Goal: Task Accomplishment & Management: Complete application form

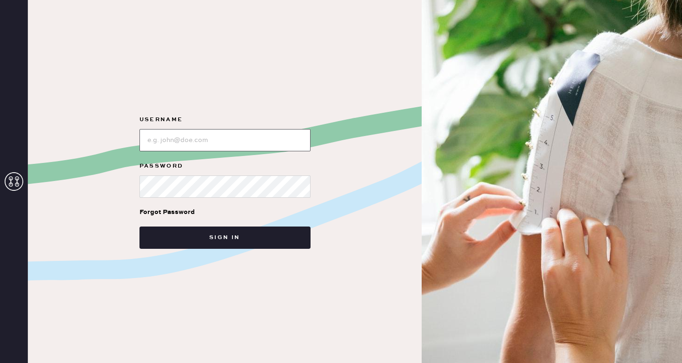
click at [237, 141] on input "loginName" at bounding box center [224, 140] width 171 height 22
type input "reformationsoho"
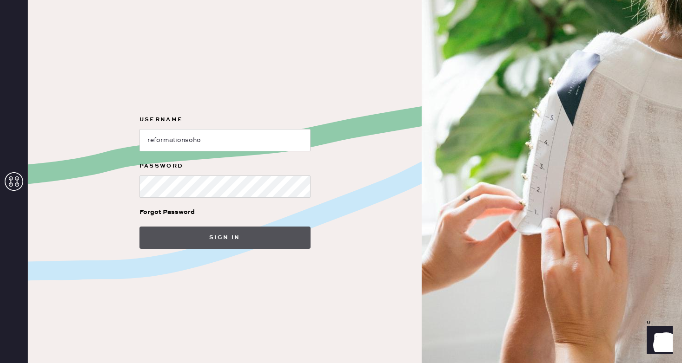
click at [236, 237] on button "Sign in" at bounding box center [224, 238] width 171 height 22
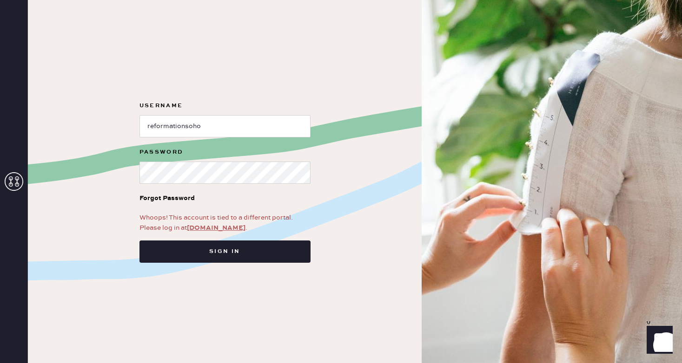
click at [223, 228] on link "app.hemster.co" at bounding box center [216, 228] width 59 height 8
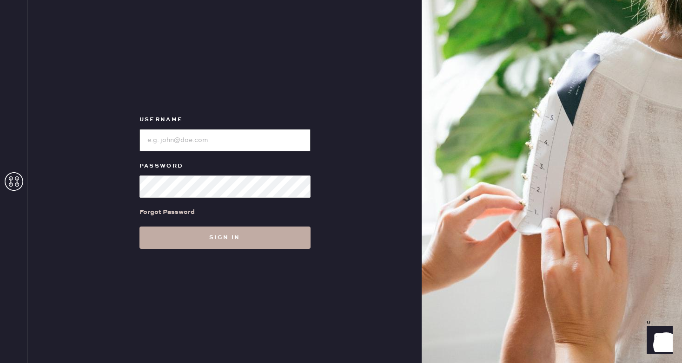
type input "reformationsoho"
click at [236, 248] on button "Sign in" at bounding box center [224, 238] width 171 height 22
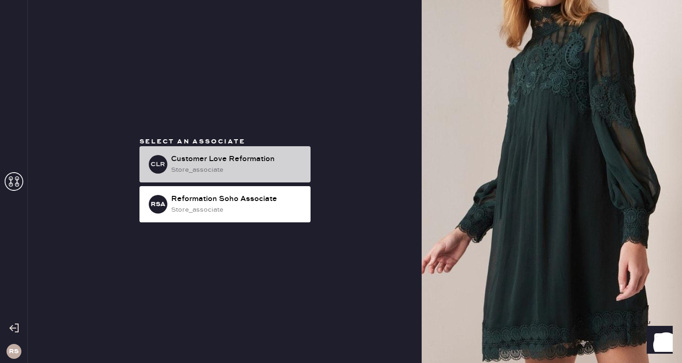
click at [252, 176] on div "CLR Customer Love Reformation store_associate" at bounding box center [224, 164] width 171 height 36
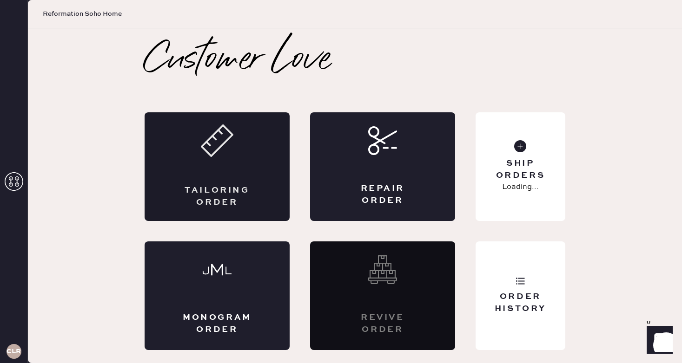
click at [256, 159] on div "Tailoring Order" at bounding box center [216, 166] width 145 height 109
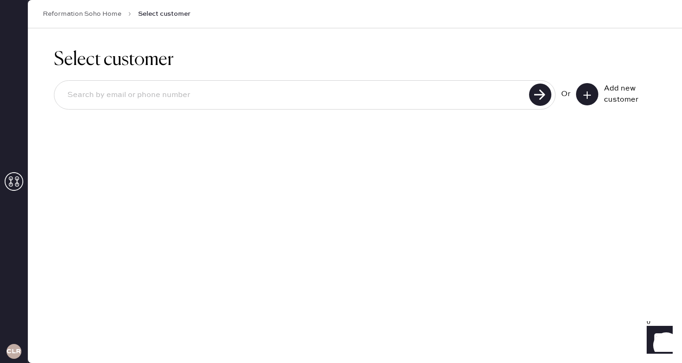
click at [250, 101] on input at bounding box center [293, 95] width 466 height 21
type input "[EMAIL_ADDRESS][DOMAIN_NAME]"
drag, startPoint x: 170, startPoint y: 97, endPoint x: 51, endPoint y: 92, distance: 119.0
click at [51, 92] on div "Select customer [EMAIL_ADDRESS][DOMAIN_NAME] Unable to find user, try again or …" at bounding box center [355, 98] width 654 height 140
click at [582, 83] on div "[EMAIL_ADDRESS][DOMAIN_NAME] Unable to find user, try again or add new user Or …" at bounding box center [355, 108] width 602 height 56
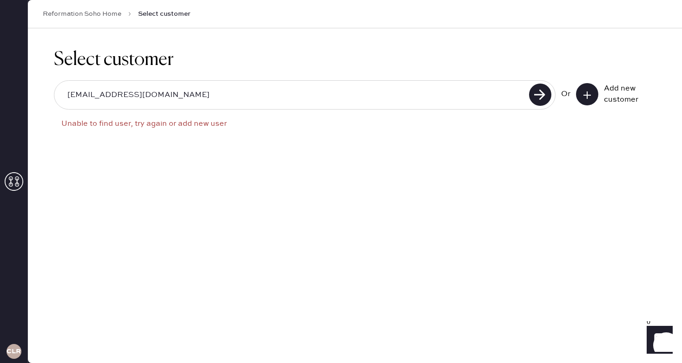
click at [584, 92] on icon at bounding box center [586, 95] width 9 height 9
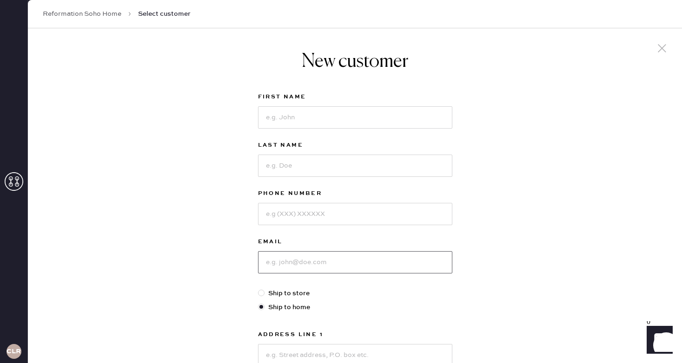
click at [315, 256] on input at bounding box center [355, 262] width 194 height 22
paste input "[EMAIL_ADDRESS][DOMAIN_NAME]"
type input "[EMAIL_ADDRESS][DOMAIN_NAME]"
click at [329, 123] on input at bounding box center [355, 117] width 194 height 22
type input "[PERSON_NAME]"
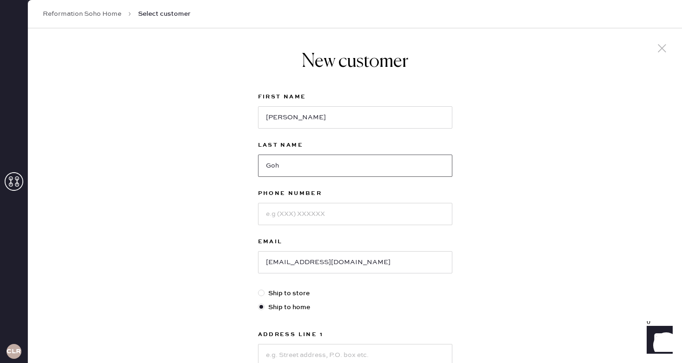
type input "Goh"
click at [321, 213] on input at bounding box center [355, 214] width 194 height 22
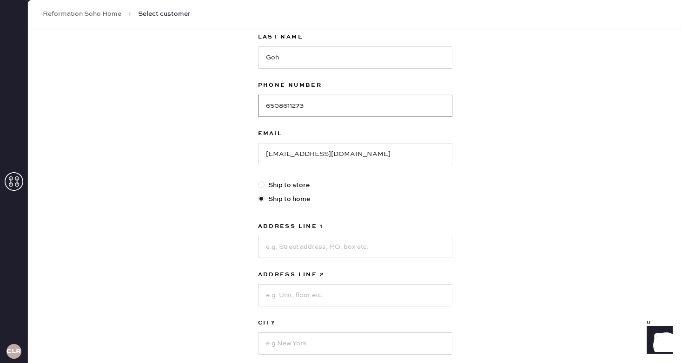
scroll to position [125, 0]
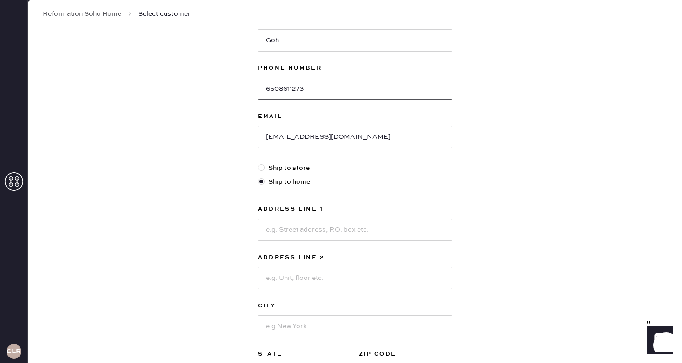
type input "6508611273"
click at [281, 170] on label "Ship to store" at bounding box center [355, 168] width 194 height 10
click at [258, 164] on input "Ship to store" at bounding box center [258, 163] width 0 height 0
radio input "true"
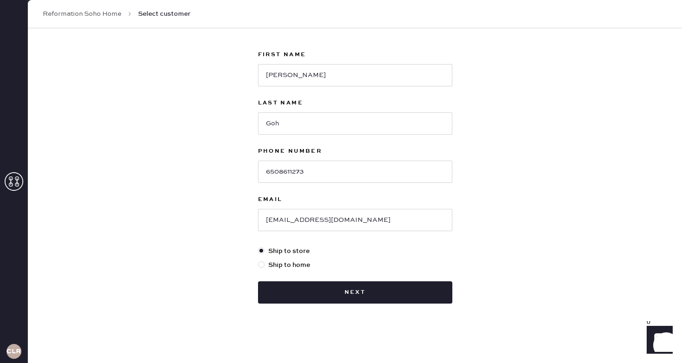
scroll to position [42, 0]
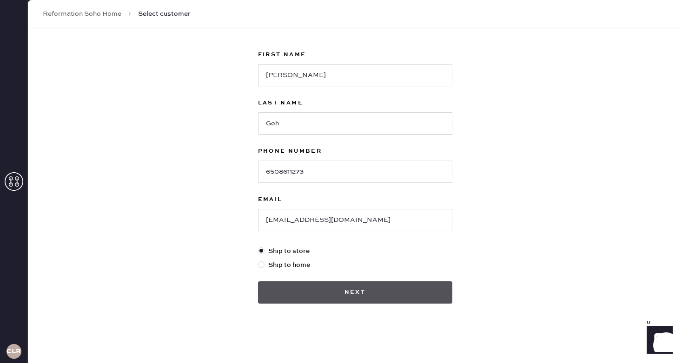
click at [321, 286] on button "Next" at bounding box center [355, 293] width 194 height 22
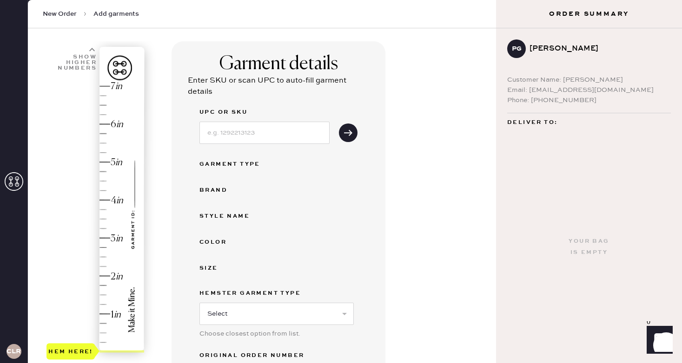
scroll to position [52, 0]
click at [85, 350] on div "Hem here!" at bounding box center [70, 351] width 45 height 11
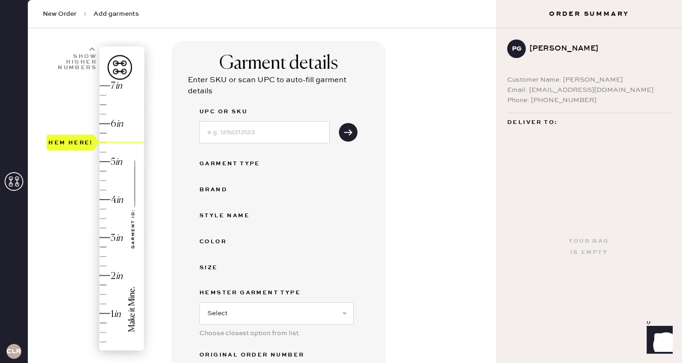
drag, startPoint x: 85, startPoint y: 350, endPoint x: 87, endPoint y: 149, distance: 200.7
click at [87, 149] on div "Hem here!" at bounding box center [70, 143] width 48 height 16
click at [440, 146] on div "Garment details Enter SKU or scan UPC to auto-fill garment details UPC or SKU G…" at bounding box center [329, 282] width 317 height 482
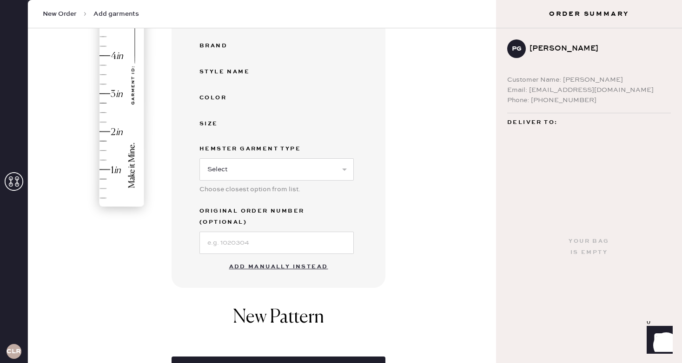
scroll to position [200, 0]
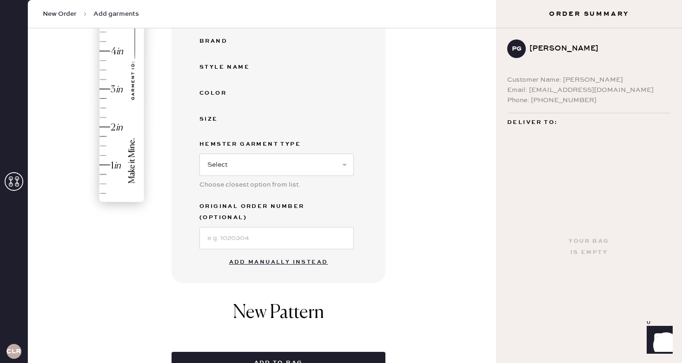
click at [304, 253] on button "Add manually instead" at bounding box center [278, 262] width 110 height 19
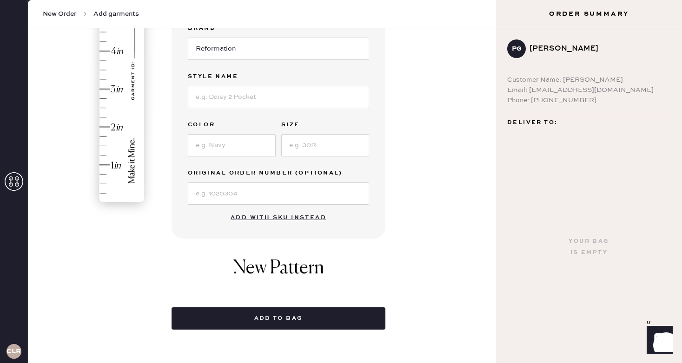
click at [448, 204] on div "Garment details Garment Type Select Basic Skirt Jeans Leggings Pants Shorts Bas…" at bounding box center [329, 111] width 317 height 438
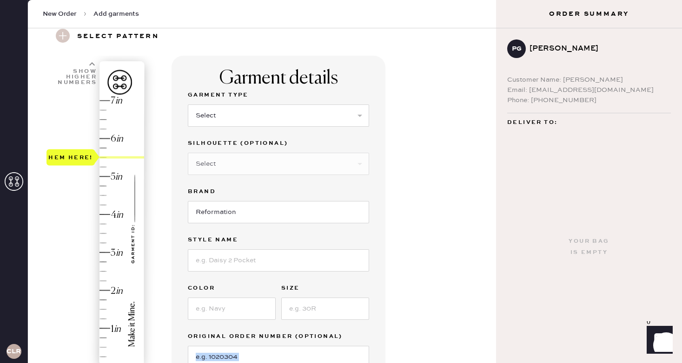
scroll to position [33, 0]
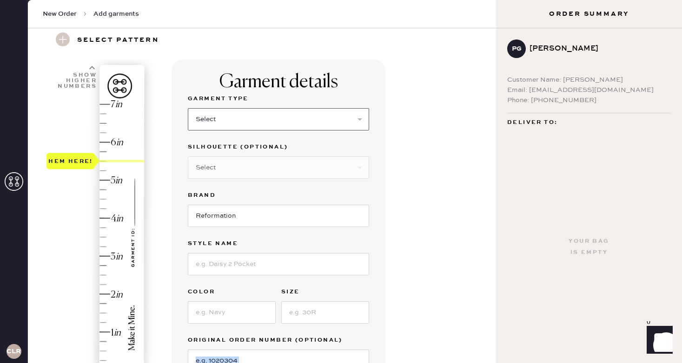
click at [327, 127] on select "Select Basic Skirt Jeans Leggings Pants Shorts Basic Sleeved Dress Basic Sleeve…" at bounding box center [278, 119] width 181 height 22
select select "2"
click at [188, 108] on select "Select Basic Skirt Jeans Leggings Pants Shorts Basic Sleeved Dress Basic Sleeve…" at bounding box center [278, 119] width 181 height 22
click at [249, 169] on select "Select Shorts Cropped Flare Boot Cut Straight Skinny Other" at bounding box center [278, 168] width 181 height 22
click at [188, 157] on select "Select Shorts Cropped Flare Boot Cut Straight Skinny Other" at bounding box center [278, 168] width 181 height 22
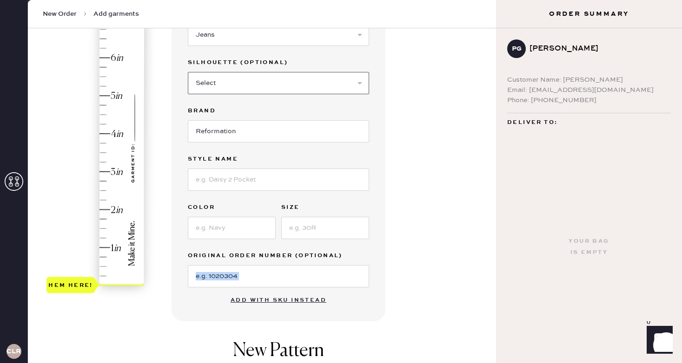
scroll to position [121, 0]
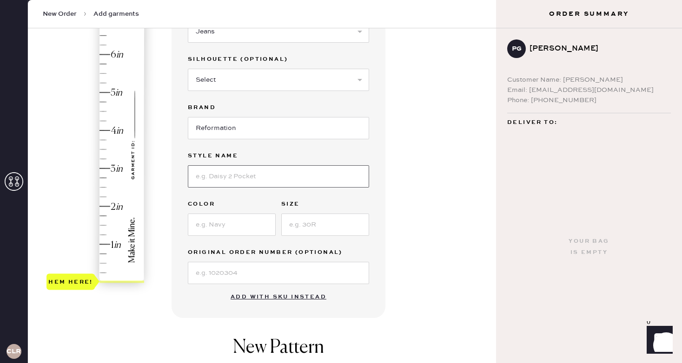
click at [224, 175] on input at bounding box center [278, 176] width 181 height 22
type input "[PERSON_NAME]"
click at [205, 224] on input at bounding box center [232, 225] width 88 height 22
type input "[US_STATE]"
click at [341, 226] on input at bounding box center [325, 225] width 88 height 22
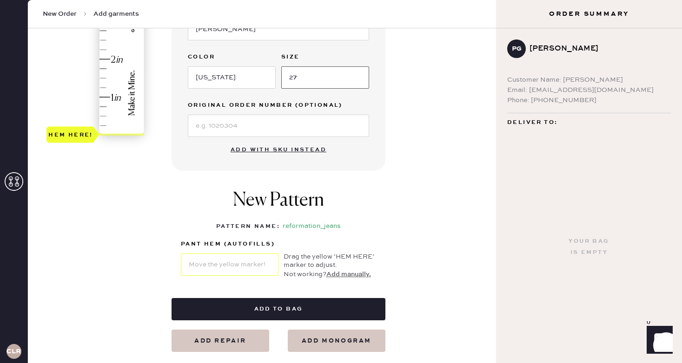
scroll to position [318, 0]
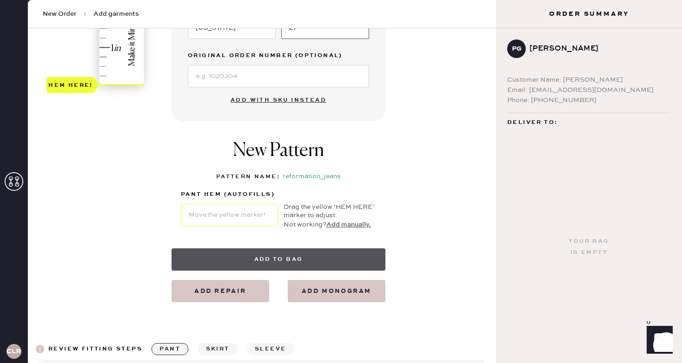
type input "27"
click at [278, 260] on button "Add to bag" at bounding box center [278, 260] width 214 height 22
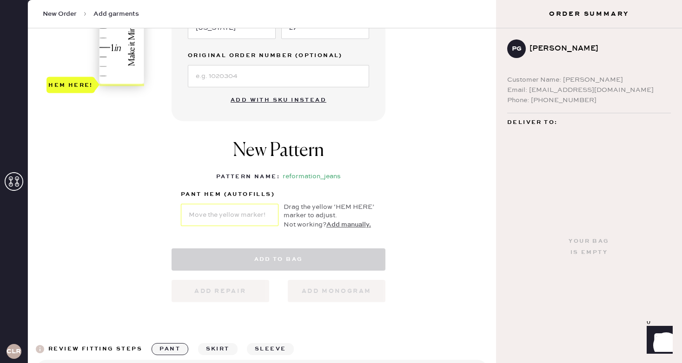
select select "2"
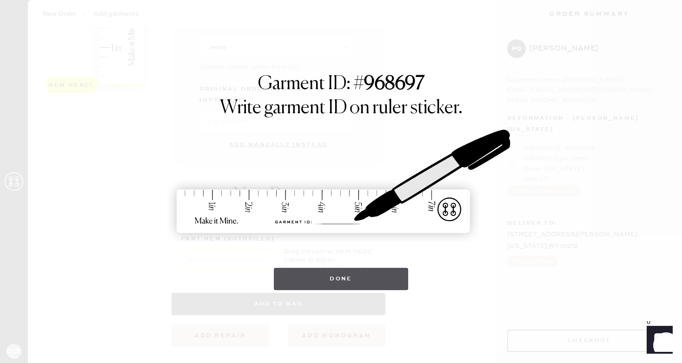
click at [382, 271] on button "Done" at bounding box center [341, 279] width 134 height 22
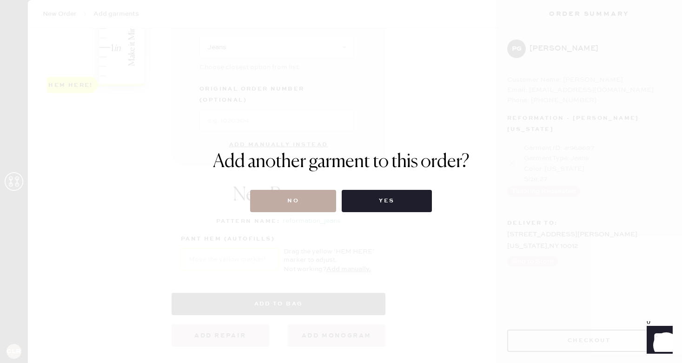
click at [272, 200] on button "No" at bounding box center [293, 201] width 86 height 22
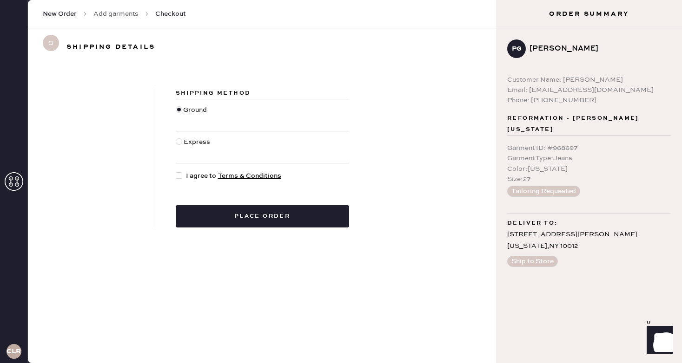
click at [177, 178] on div at bounding box center [179, 175] width 7 height 7
click at [176, 171] on input "I agree to Terms & Conditions" at bounding box center [176, 171] width 0 height 0
checkbox input "true"
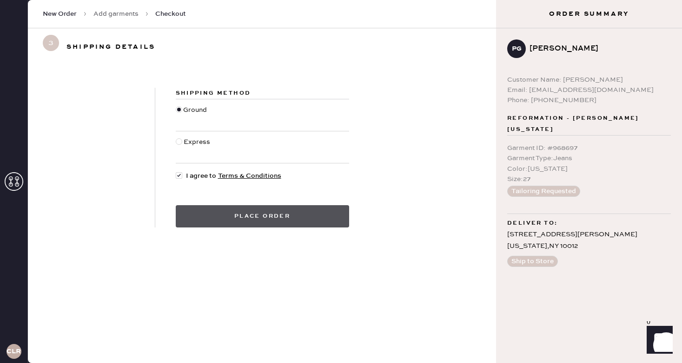
click at [216, 209] on button "Place order" at bounding box center [262, 216] width 173 height 22
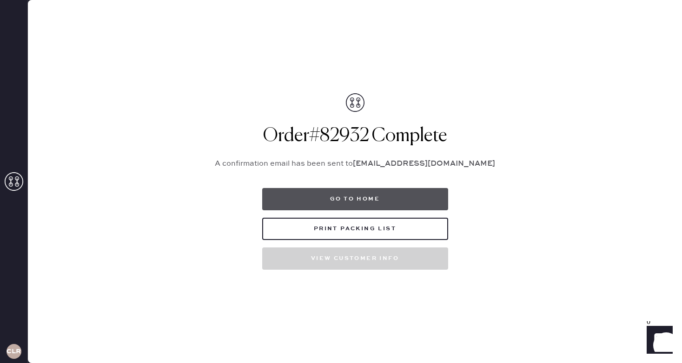
drag, startPoint x: 348, startPoint y: 198, endPoint x: 346, endPoint y: 189, distance: 9.5
click at [347, 195] on button "Go to home" at bounding box center [355, 199] width 186 height 22
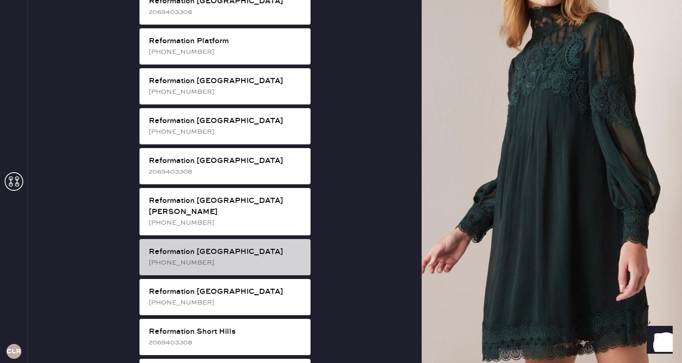
scroll to position [1373, 0]
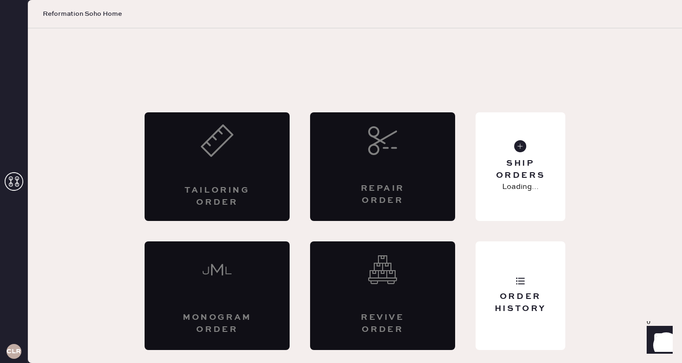
scroll to position [0, 0]
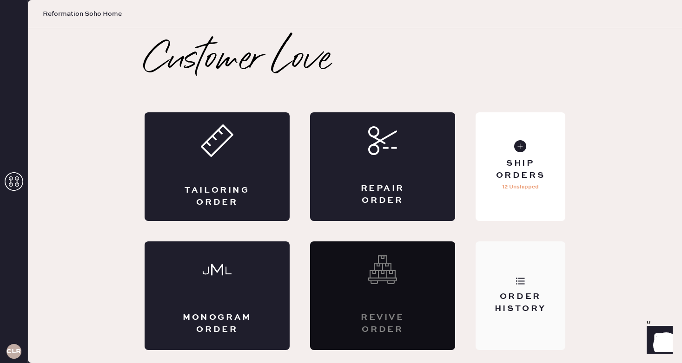
click at [528, 296] on div "Order History" at bounding box center [520, 302] width 75 height 23
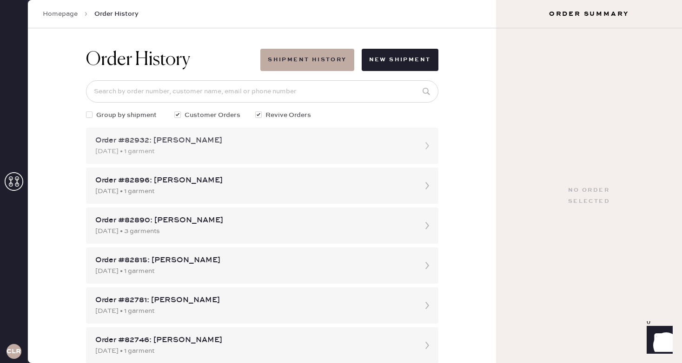
click at [126, 157] on div "Order #82932: [PERSON_NAME] [DATE] • 1 garment" at bounding box center [262, 146] width 352 height 36
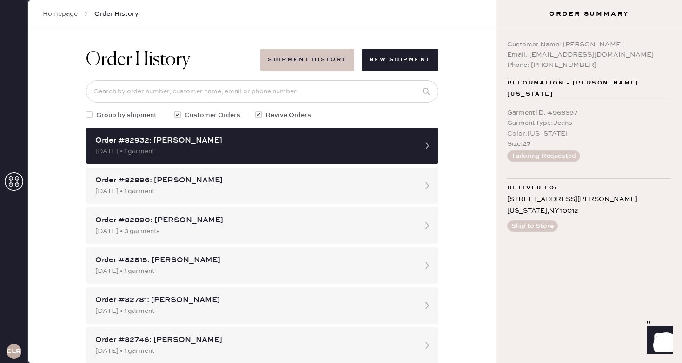
click at [312, 66] on button "Shipment History" at bounding box center [306, 60] width 93 height 22
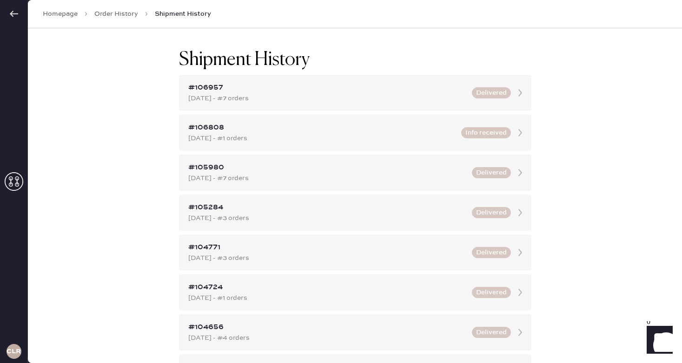
click at [58, 141] on div "Shipment History #106957 [DATE] - #7 orders Delivered #106808 [DATE] - #1 order…" at bounding box center [355, 195] width 654 height 335
click at [105, 17] on link "Order History" at bounding box center [116, 13] width 44 height 9
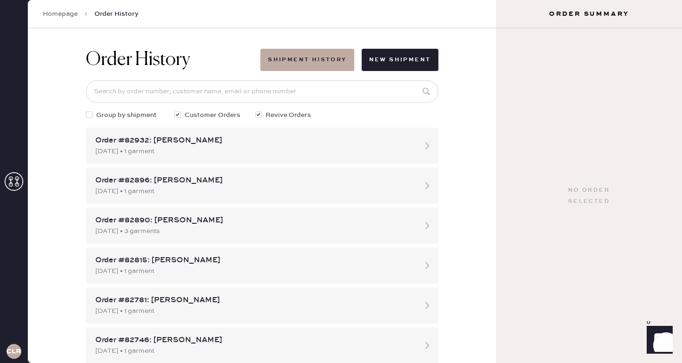
click at [69, 13] on link "Homepage" at bounding box center [60, 13] width 35 height 9
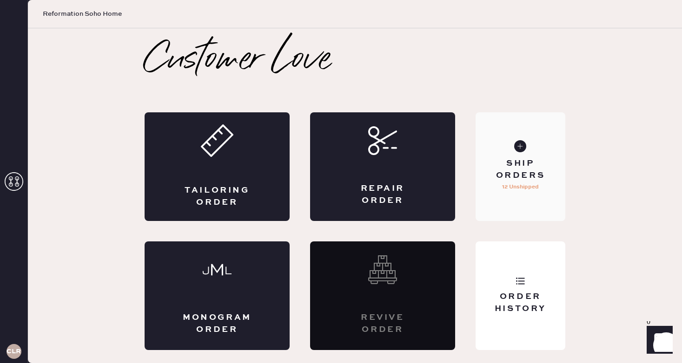
click at [530, 163] on div "Ship Orders" at bounding box center [520, 169] width 75 height 23
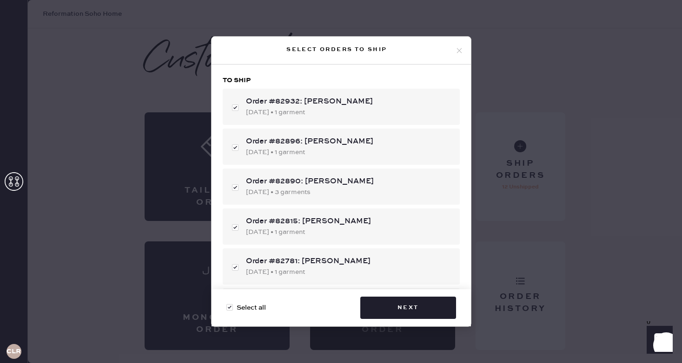
click at [153, 98] on div "Select orders to ship To ship Order #82932: [PERSON_NAME] [DATE] • 1 garment Or…" at bounding box center [341, 181] width 682 height 363
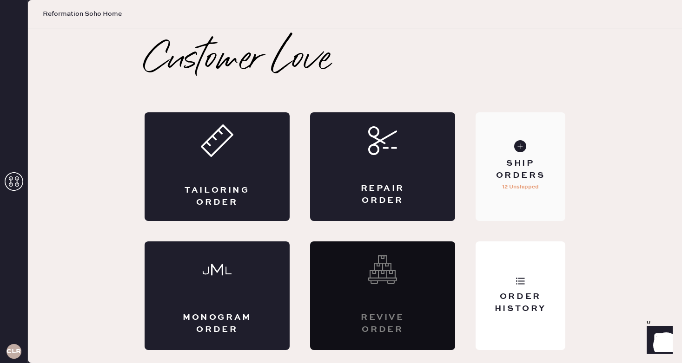
click at [516, 151] on icon at bounding box center [520, 146] width 12 height 12
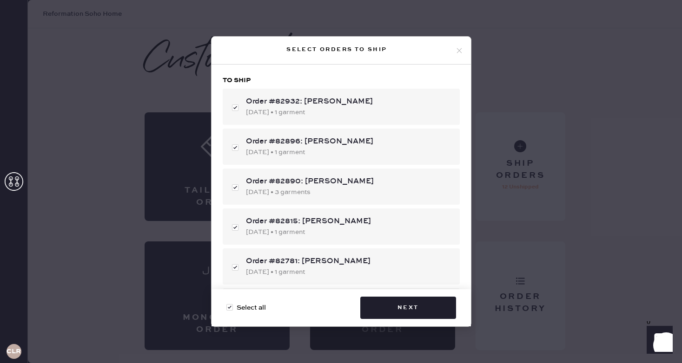
click at [119, 171] on div "Select orders to ship To ship Order #82932: [PERSON_NAME] [DATE] • 1 garment Or…" at bounding box center [341, 181] width 682 height 363
